Goal: Information Seeking & Learning: Check status

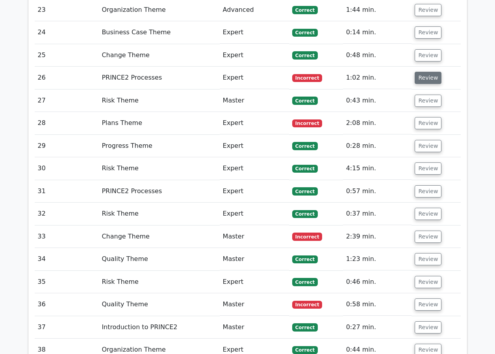
click at [422, 72] on button "Review" at bounding box center [428, 78] width 27 height 12
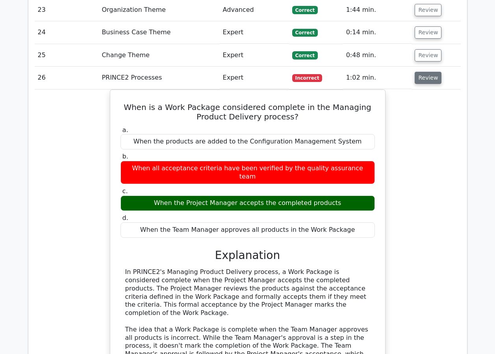
click at [415, 72] on button "Review" at bounding box center [428, 78] width 27 height 12
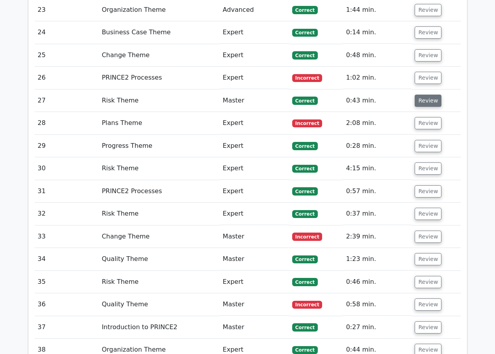
click at [424, 95] on button "Review" at bounding box center [428, 101] width 27 height 12
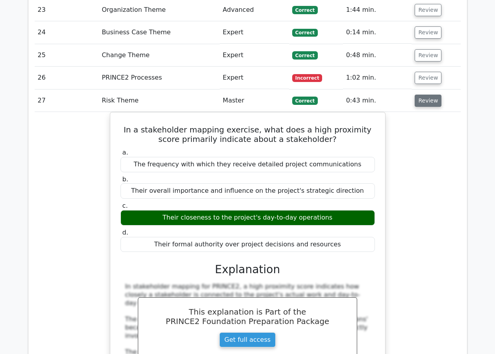
click at [427, 95] on button "Review" at bounding box center [428, 101] width 27 height 12
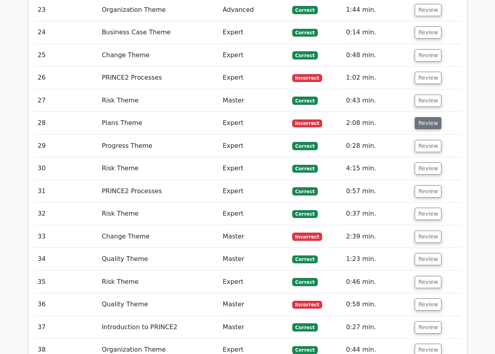
click at [417, 117] on button "Review" at bounding box center [428, 123] width 27 height 12
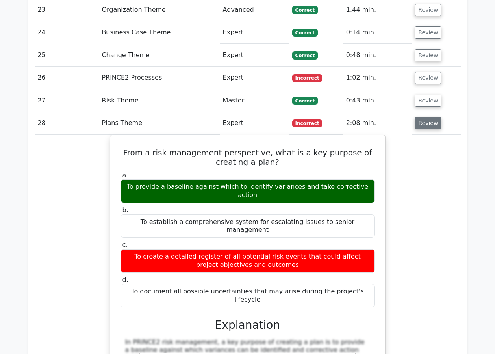
click at [425, 117] on button "Review" at bounding box center [428, 123] width 27 height 12
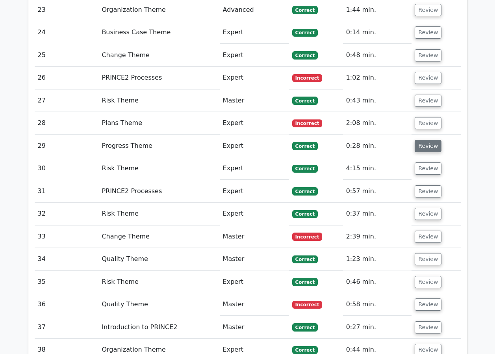
click at [427, 140] on button "Review" at bounding box center [428, 146] width 27 height 12
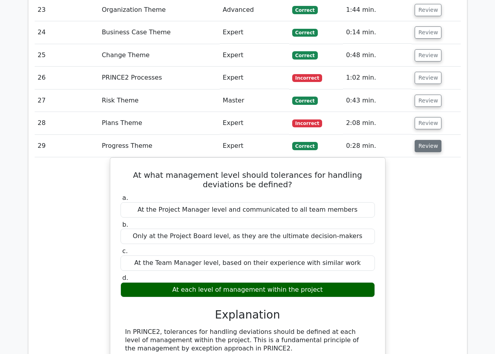
click at [427, 140] on button "Review" at bounding box center [428, 146] width 27 height 12
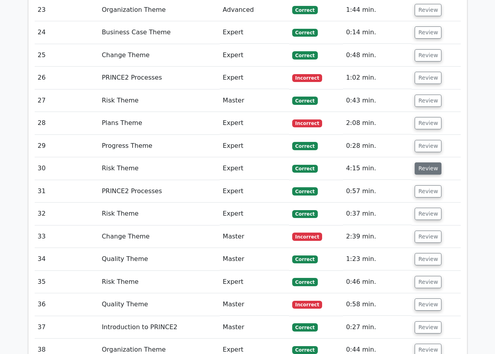
click at [425, 162] on button "Review" at bounding box center [428, 168] width 27 height 12
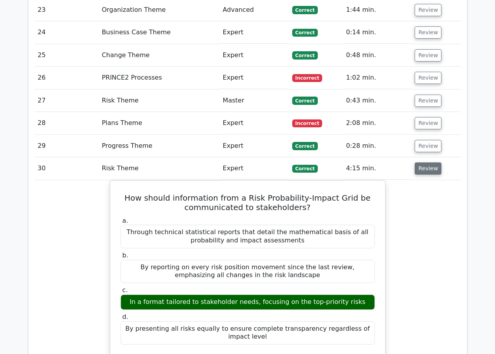
click at [425, 162] on button "Review" at bounding box center [428, 168] width 27 height 12
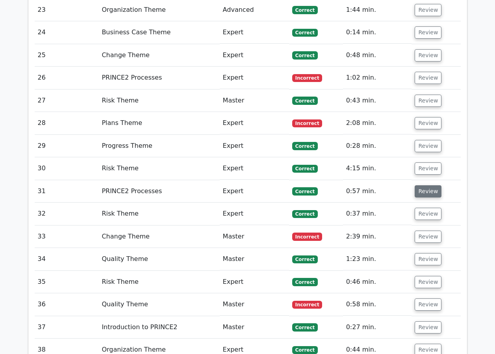
click at [427, 185] on button "Review" at bounding box center [428, 191] width 27 height 12
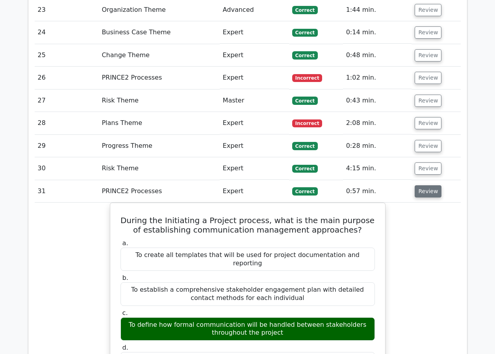
click at [427, 185] on button "Review" at bounding box center [428, 191] width 27 height 12
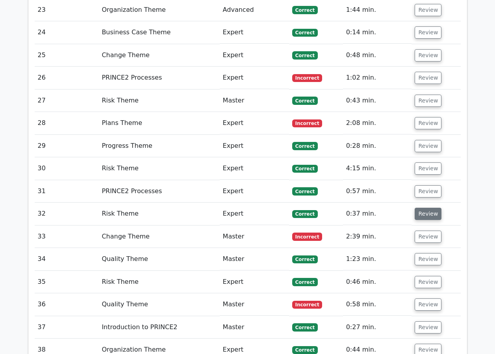
click at [418, 208] on button "Review" at bounding box center [428, 214] width 27 height 12
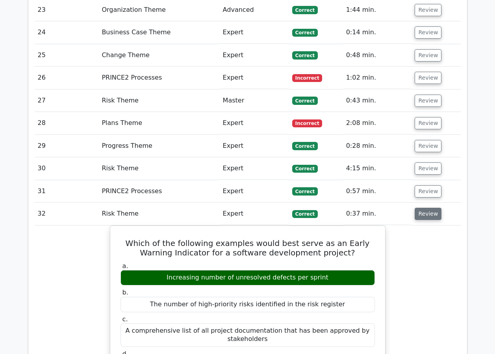
click at [429, 208] on button "Review" at bounding box center [428, 214] width 27 height 12
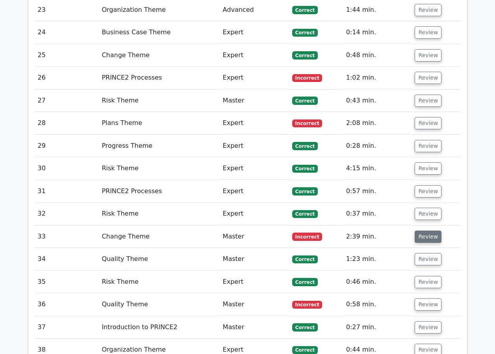
click at [425, 230] on button "Review" at bounding box center [428, 236] width 27 height 12
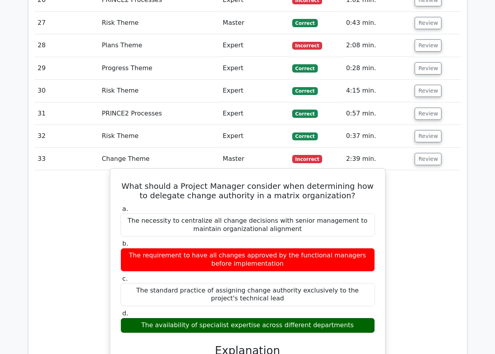
scroll to position [1733, 0]
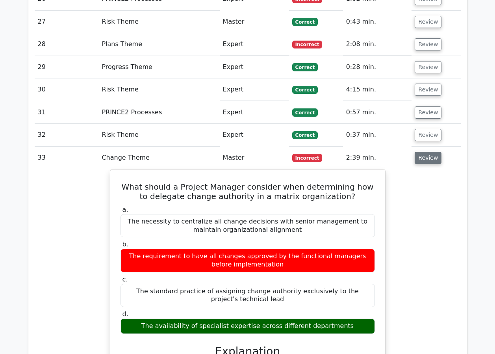
click at [429, 152] on button "Review" at bounding box center [428, 158] width 27 height 12
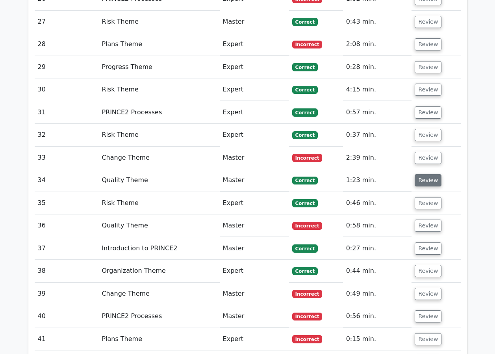
click at [425, 174] on button "Review" at bounding box center [428, 180] width 27 height 12
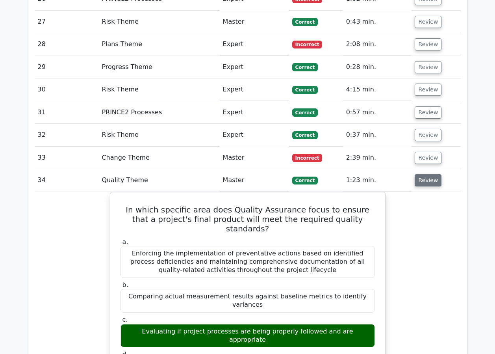
click at [421, 174] on button "Review" at bounding box center [428, 180] width 27 height 12
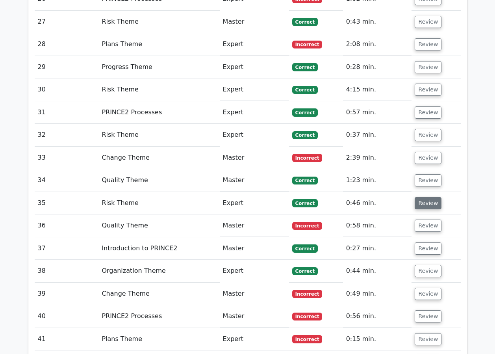
click at [418, 197] on button "Review" at bounding box center [428, 203] width 27 height 12
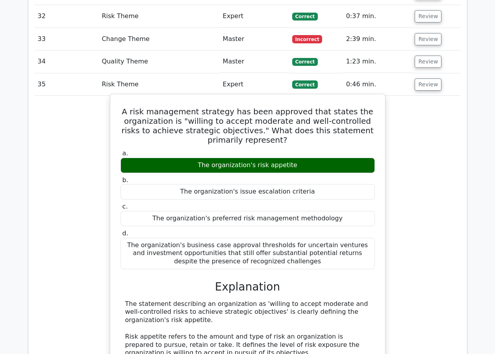
scroll to position [1851, 0]
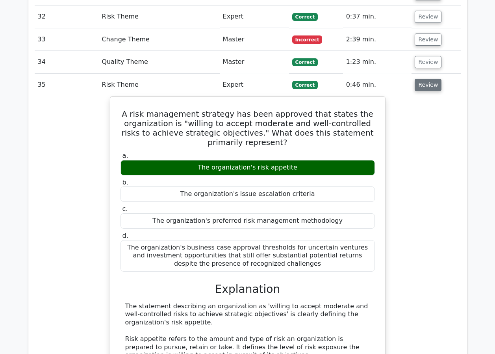
click at [427, 79] on button "Review" at bounding box center [428, 85] width 27 height 12
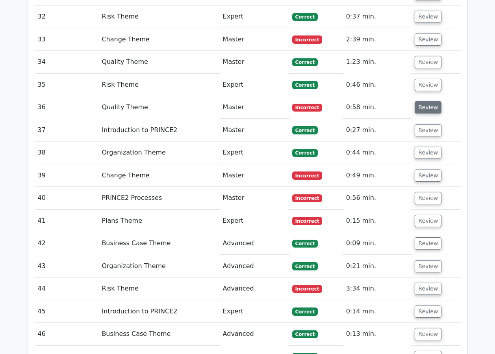
click at [430, 101] on button "Review" at bounding box center [428, 107] width 27 height 12
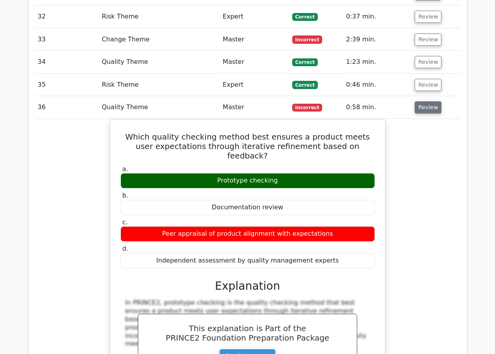
click at [424, 101] on button "Review" at bounding box center [428, 107] width 27 height 12
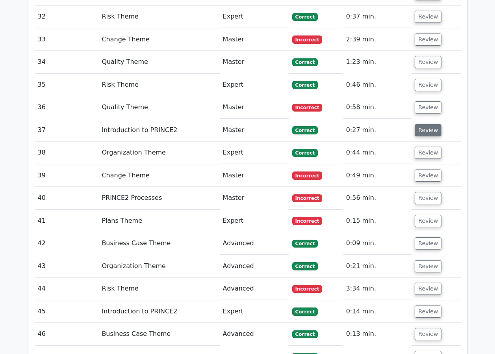
click at [419, 124] on button "Review" at bounding box center [428, 130] width 27 height 12
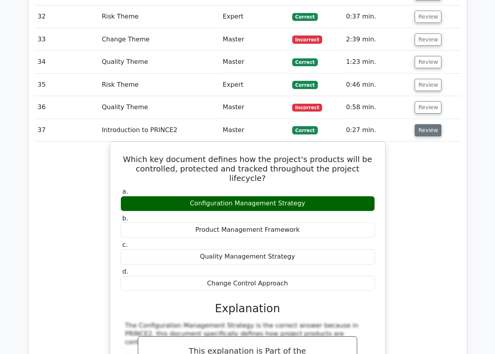
click at [431, 124] on button "Review" at bounding box center [428, 130] width 27 height 12
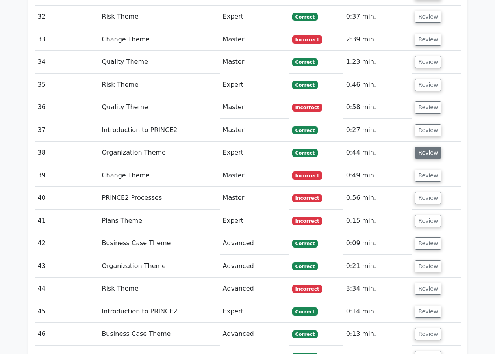
click at [425, 147] on button "Review" at bounding box center [428, 153] width 27 height 12
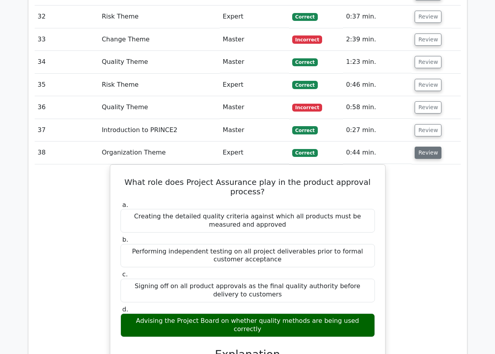
click at [430, 147] on button "Review" at bounding box center [428, 153] width 27 height 12
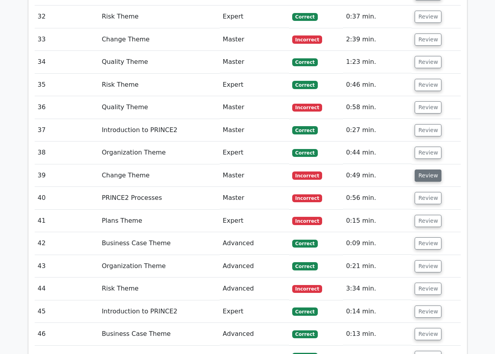
click at [427, 169] on button "Review" at bounding box center [428, 175] width 27 height 12
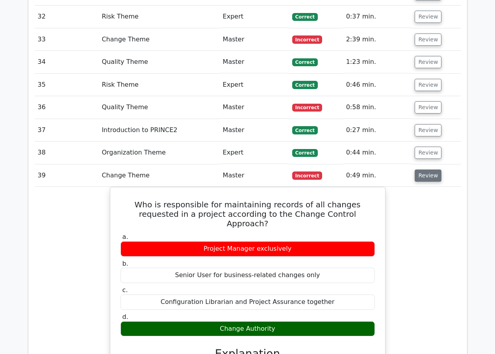
click at [419, 169] on button "Review" at bounding box center [428, 175] width 27 height 12
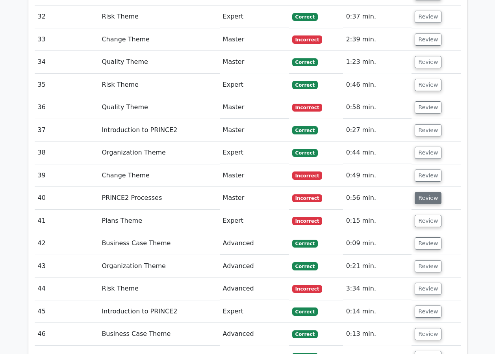
click at [423, 192] on button "Review" at bounding box center [428, 198] width 27 height 12
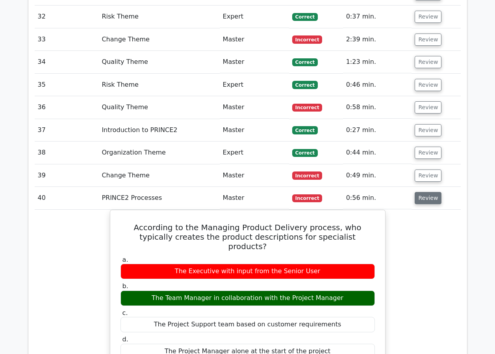
click at [430, 192] on button "Review" at bounding box center [428, 198] width 27 height 12
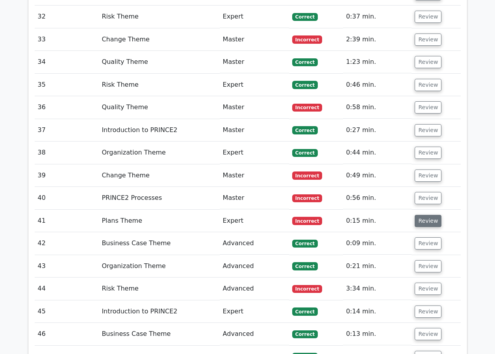
click at [424, 215] on button "Review" at bounding box center [428, 221] width 27 height 12
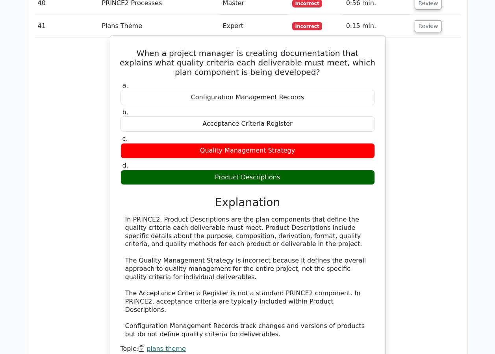
scroll to position [2009, 0]
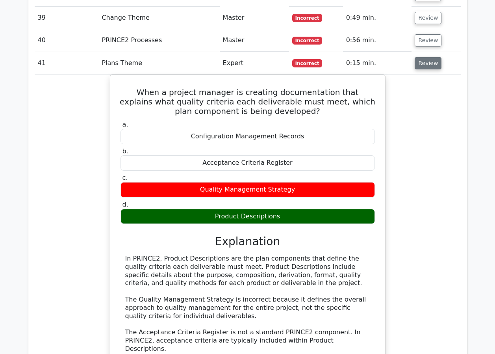
click at [433, 57] on button "Review" at bounding box center [428, 63] width 27 height 12
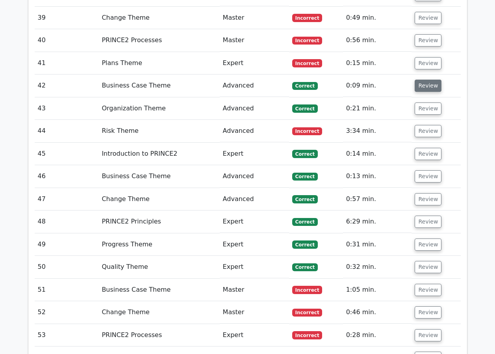
click at [425, 80] on button "Review" at bounding box center [428, 86] width 27 height 12
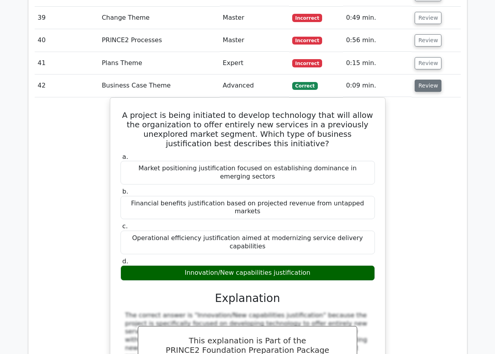
click at [425, 80] on button "Review" at bounding box center [428, 86] width 27 height 12
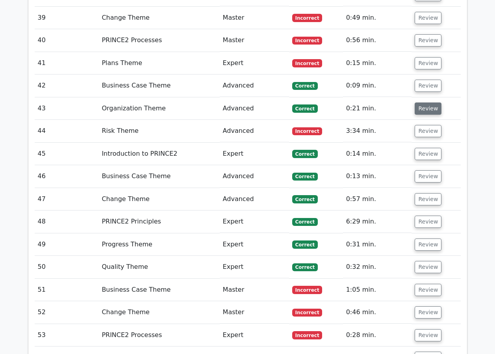
click at [424, 102] on button "Review" at bounding box center [428, 108] width 27 height 12
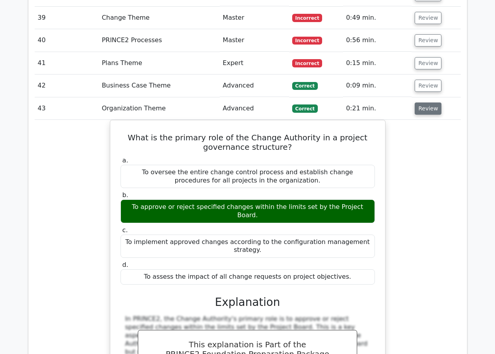
click at [424, 102] on button "Review" at bounding box center [428, 108] width 27 height 12
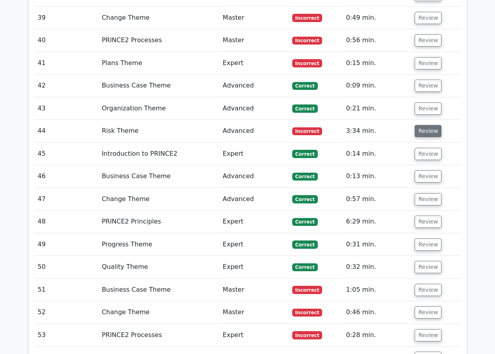
click at [429, 125] on button "Review" at bounding box center [428, 131] width 27 height 12
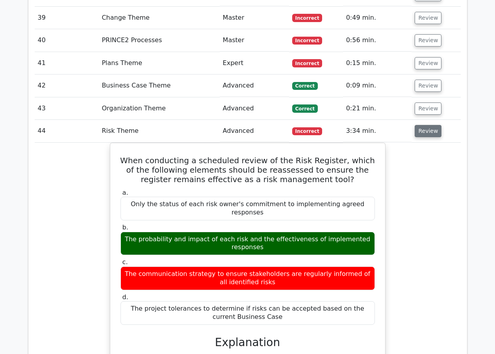
click at [425, 125] on button "Review" at bounding box center [428, 131] width 27 height 12
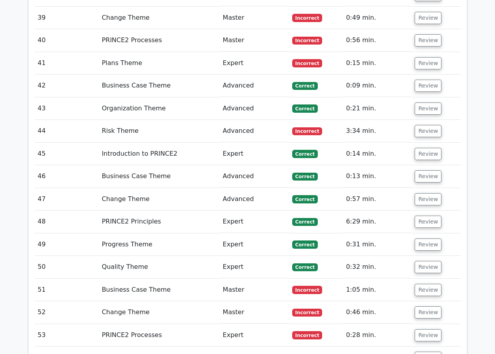
scroll to position [1969, 0]
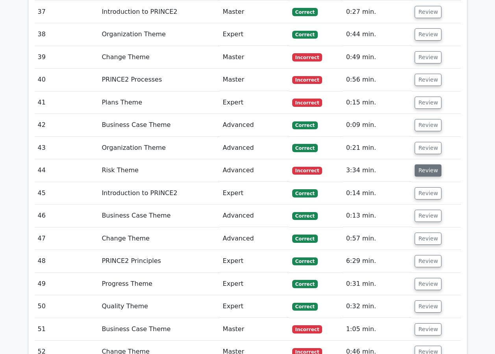
click at [420, 164] on button "Review" at bounding box center [428, 170] width 27 height 12
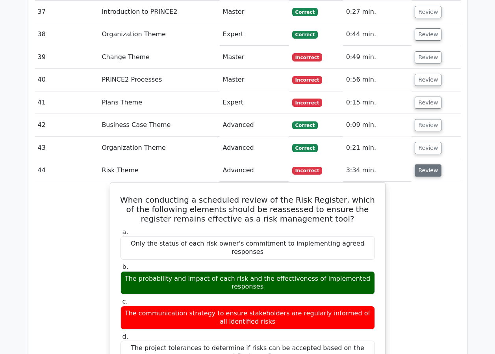
click at [420, 164] on button "Review" at bounding box center [428, 170] width 27 height 12
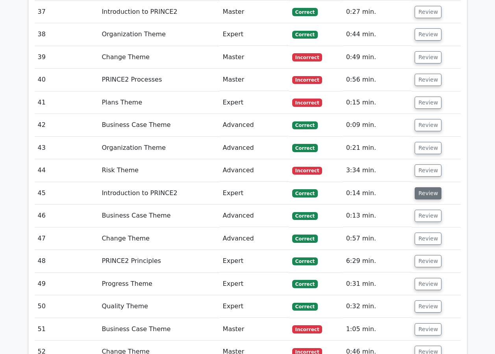
click at [422, 187] on button "Review" at bounding box center [428, 193] width 27 height 12
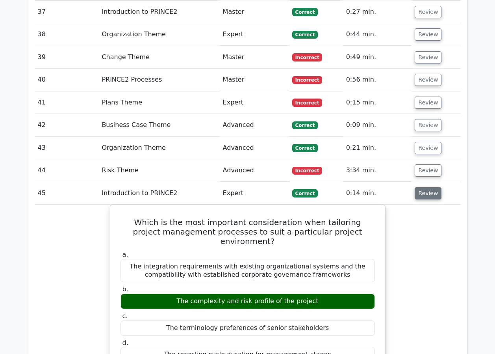
click at [425, 187] on button "Review" at bounding box center [428, 193] width 27 height 12
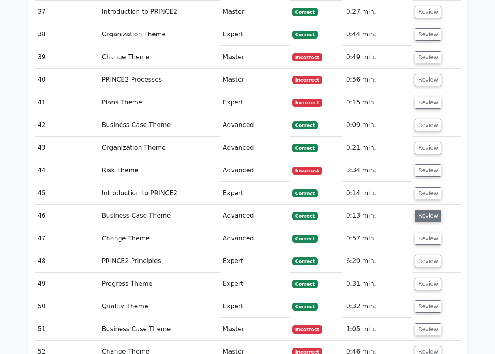
click at [428, 210] on button "Review" at bounding box center [428, 216] width 27 height 12
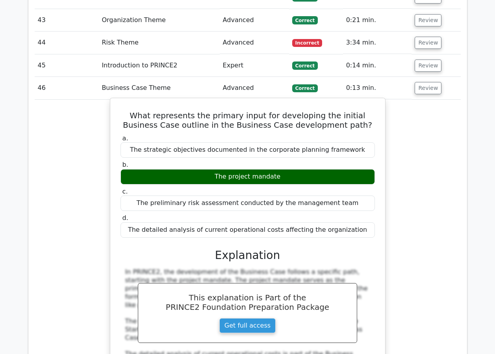
scroll to position [2127, 0]
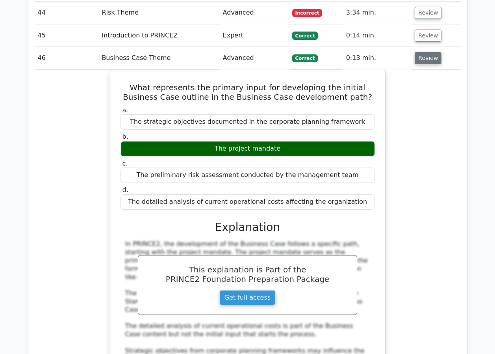
click at [424, 52] on button "Review" at bounding box center [428, 58] width 27 height 12
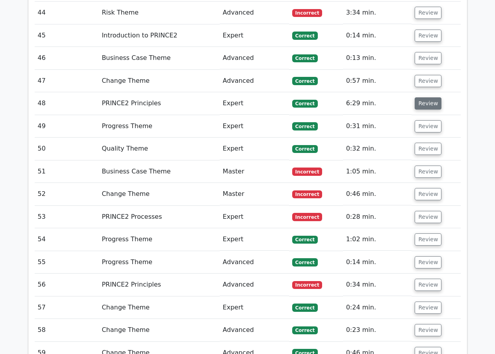
click at [424, 97] on button "Review" at bounding box center [428, 103] width 27 height 12
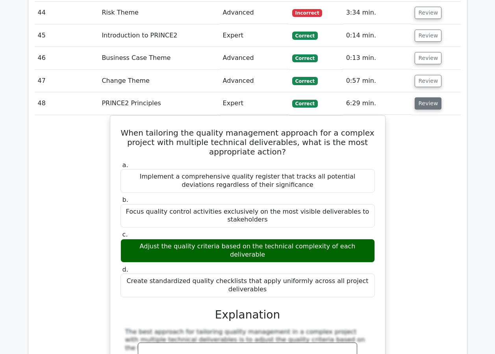
click at [424, 97] on button "Review" at bounding box center [428, 103] width 27 height 12
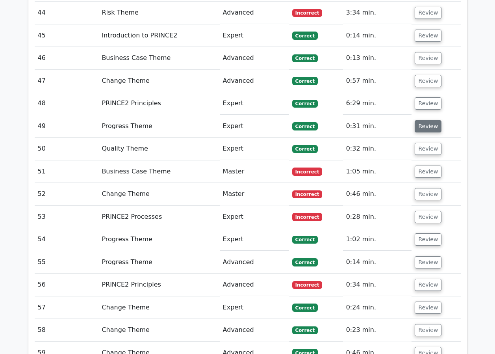
click at [428, 120] on button "Review" at bounding box center [428, 126] width 27 height 12
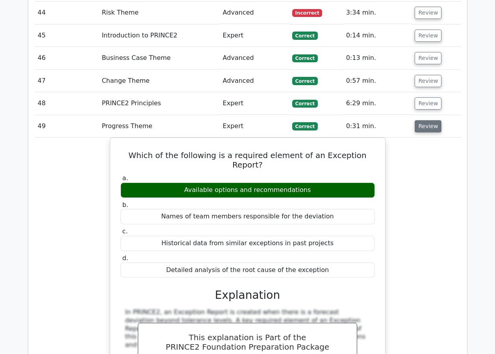
click at [429, 120] on button "Review" at bounding box center [428, 126] width 27 height 12
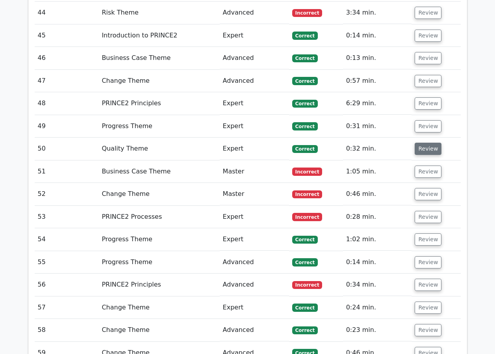
click at [428, 143] on button "Review" at bounding box center [428, 149] width 27 height 12
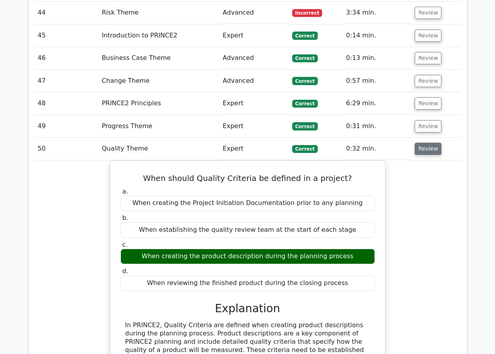
click at [428, 143] on button "Review" at bounding box center [428, 149] width 27 height 12
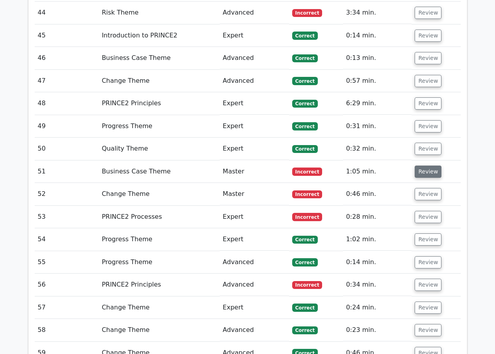
click at [426, 165] on button "Review" at bounding box center [428, 171] width 27 height 12
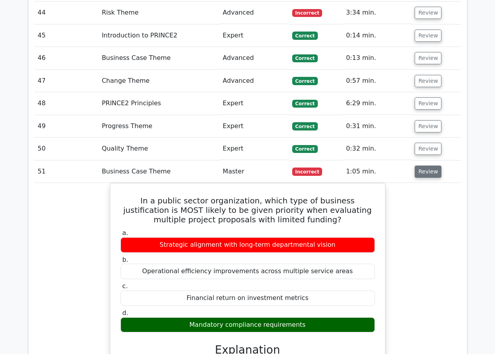
click at [426, 165] on button "Review" at bounding box center [428, 171] width 27 height 12
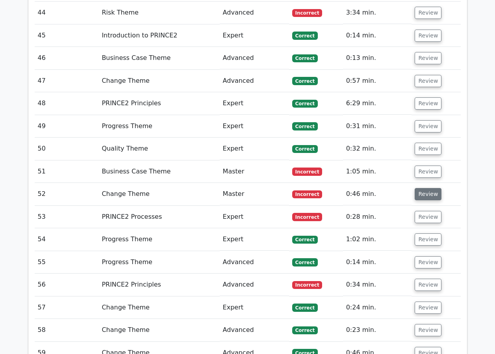
click at [423, 188] on button "Review" at bounding box center [428, 194] width 27 height 12
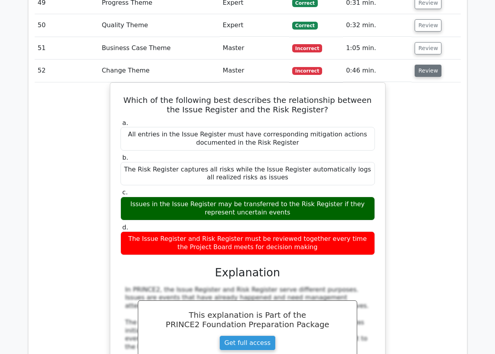
scroll to position [2206, 0]
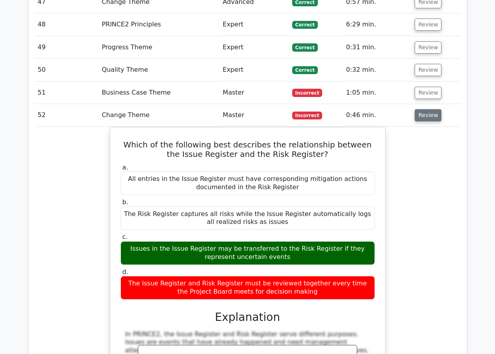
click at [424, 109] on button "Review" at bounding box center [428, 115] width 27 height 12
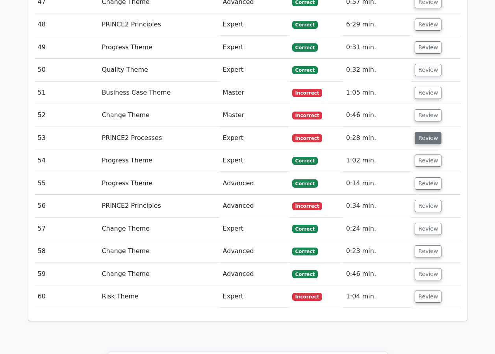
click at [425, 132] on button "Review" at bounding box center [428, 138] width 27 height 12
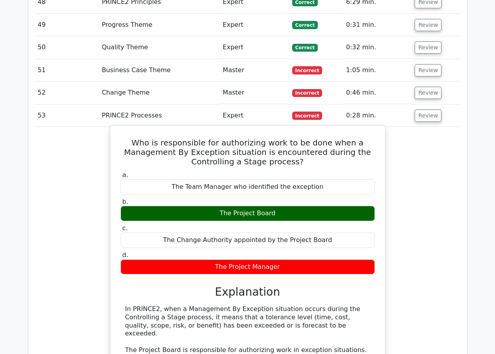
scroll to position [2245, 0]
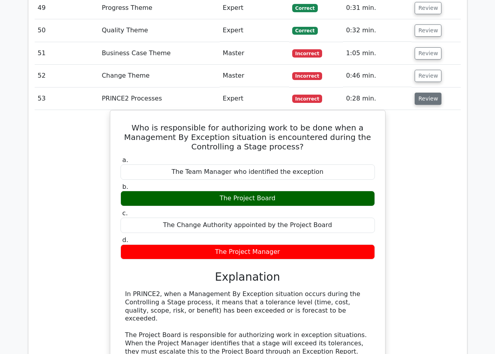
click at [429, 93] on button "Review" at bounding box center [428, 99] width 27 height 12
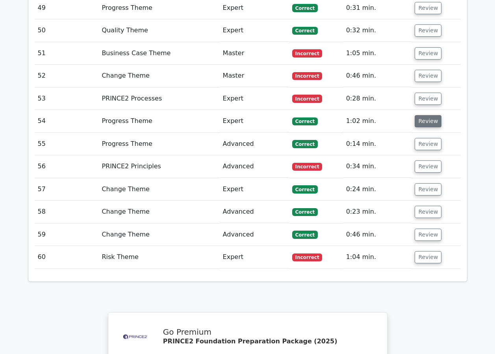
click at [427, 115] on button "Review" at bounding box center [428, 121] width 27 height 12
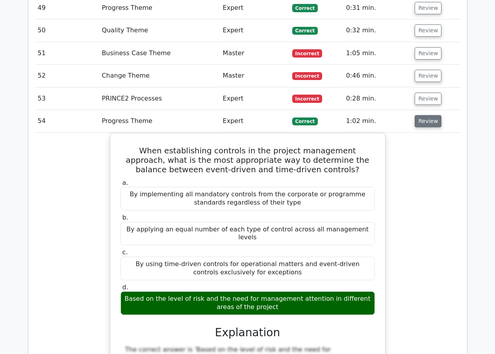
click at [427, 115] on button "Review" at bounding box center [428, 121] width 27 height 12
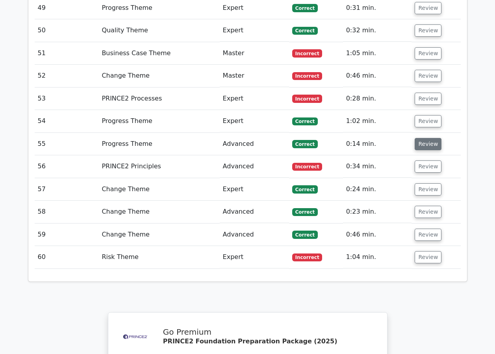
click at [428, 138] on button "Review" at bounding box center [428, 144] width 27 height 12
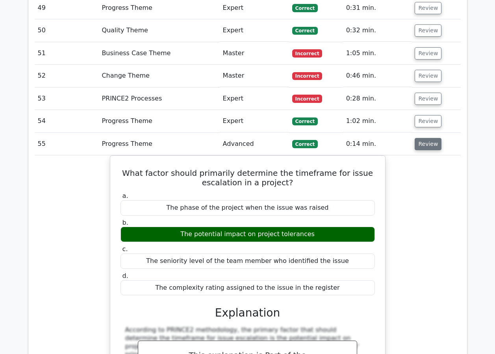
click at [420, 138] on button "Review" at bounding box center [428, 144] width 27 height 12
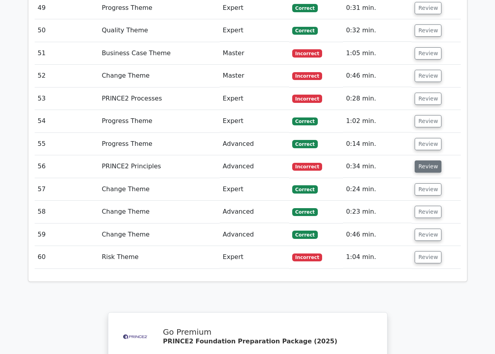
click at [425, 160] on button "Review" at bounding box center [428, 166] width 27 height 12
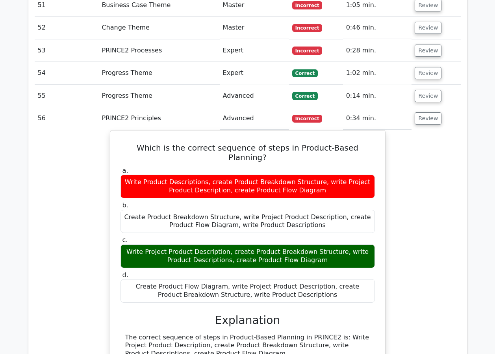
scroll to position [2284, 0]
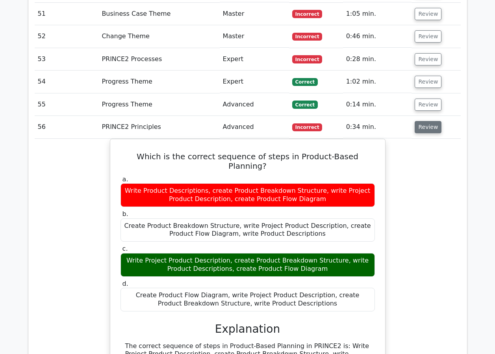
click at [421, 121] on button "Review" at bounding box center [428, 127] width 27 height 12
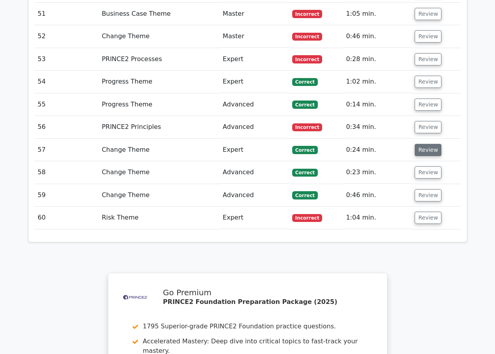
click at [427, 144] on button "Review" at bounding box center [428, 150] width 27 height 12
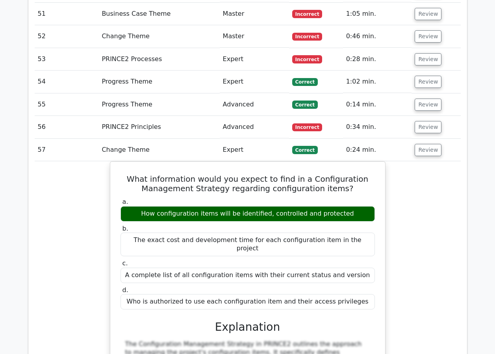
drag, startPoint x: 425, startPoint y: 104, endPoint x: 425, endPoint y: 100, distance: 4.3
click at [425, 144] on button "Review" at bounding box center [428, 150] width 27 height 12
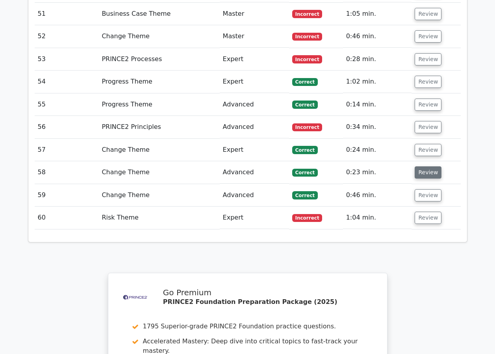
click at [430, 166] on button "Review" at bounding box center [428, 172] width 27 height 12
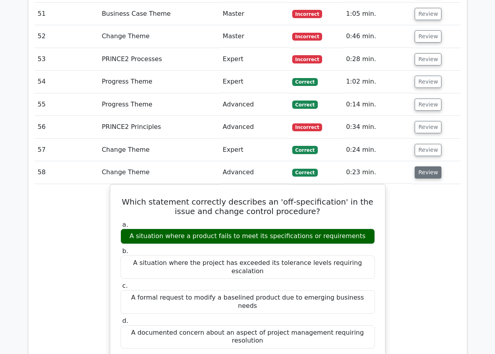
click at [423, 166] on button "Review" at bounding box center [428, 172] width 27 height 12
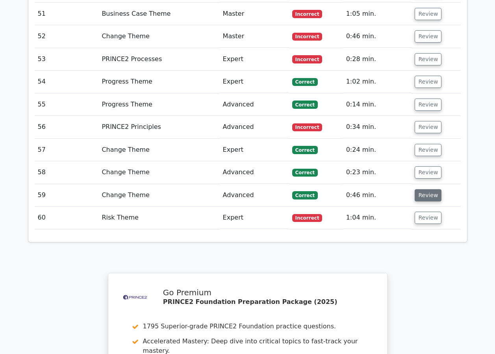
click at [429, 189] on button "Review" at bounding box center [428, 195] width 27 height 12
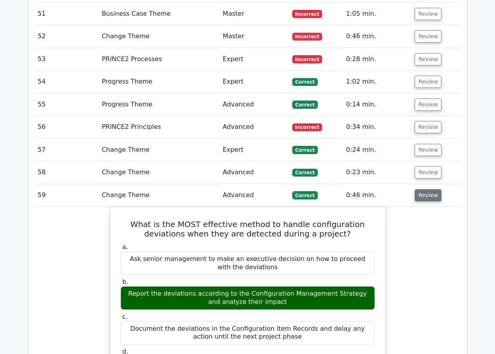
click at [425, 189] on button "Review" at bounding box center [428, 195] width 27 height 12
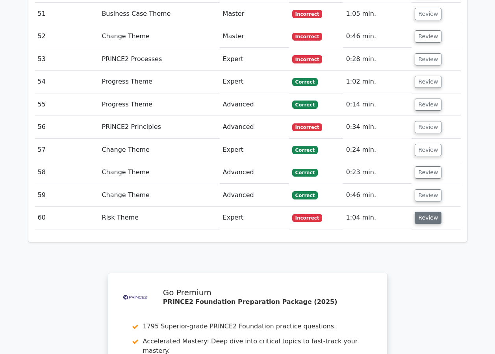
click at [423, 211] on button "Review" at bounding box center [428, 217] width 27 height 12
